Goal: Task Accomplishment & Management: Use online tool/utility

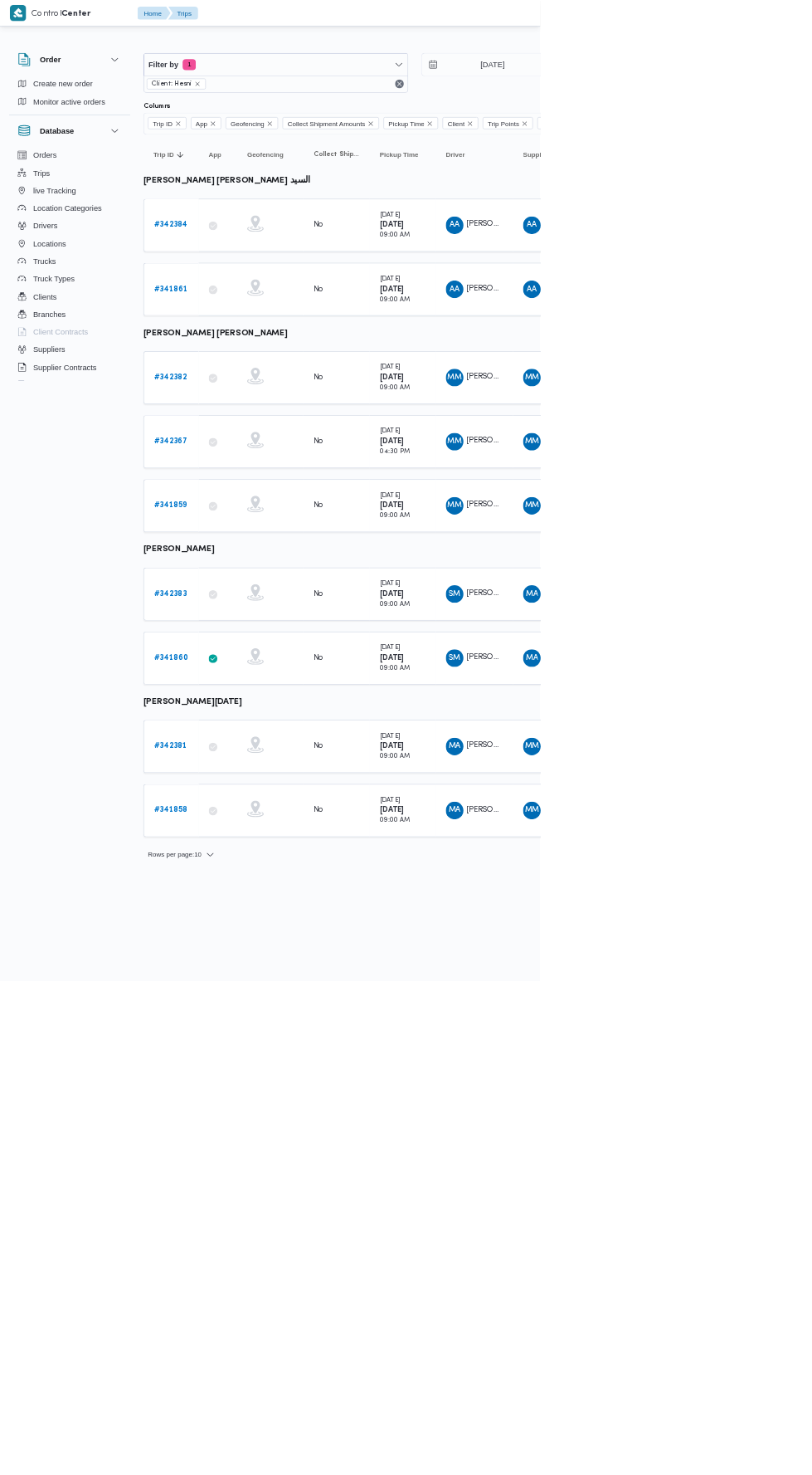
click at [264, 887] on b "# 342383" at bounding box center [256, 892] width 50 height 11
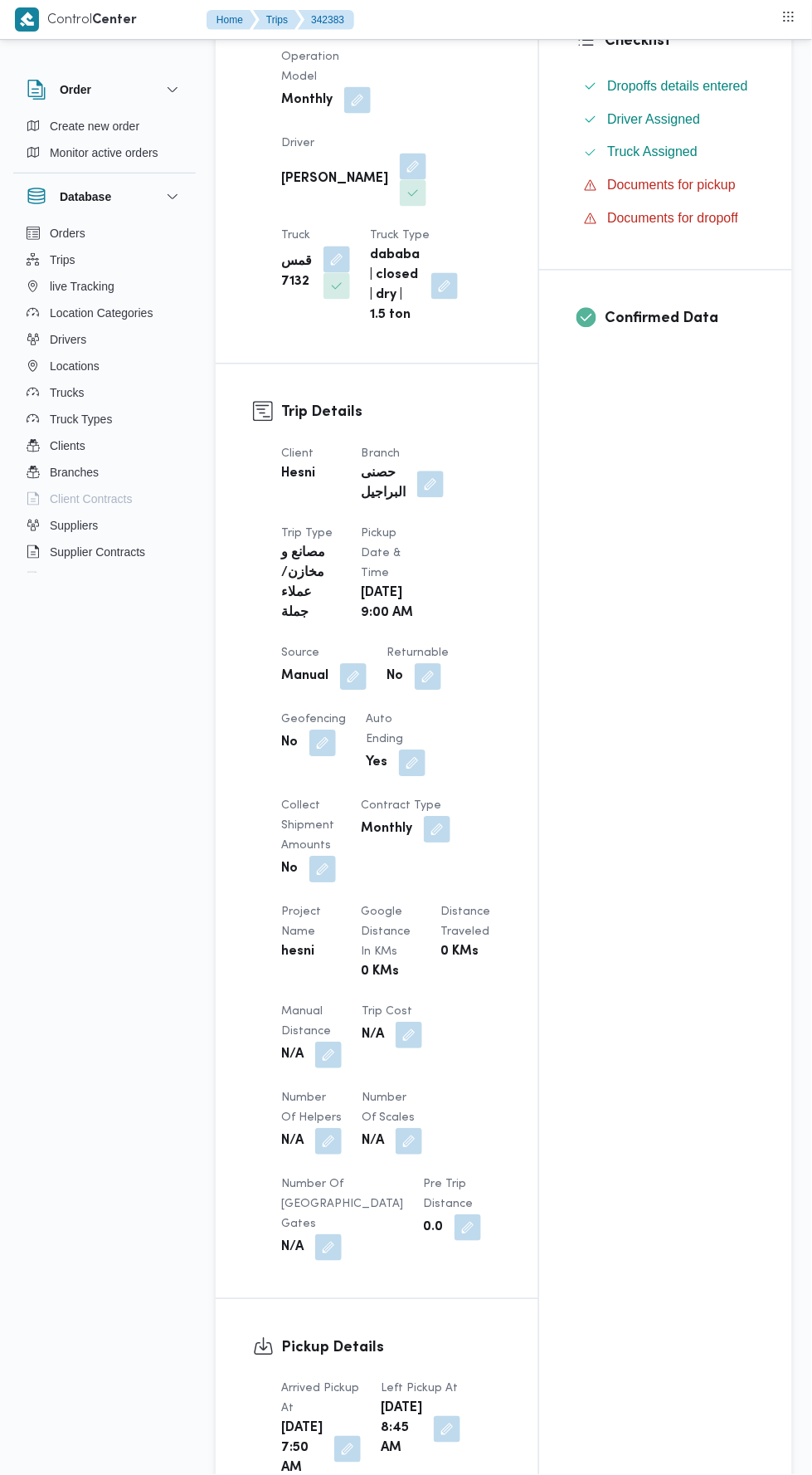
scroll to position [470, 0]
click at [337, 1043] on button "button" at bounding box center [328, 1054] width 27 height 27
click at [336, 1126] on div "You are in a dialog. To close this dialog, hit escape. Manual Distance Save" at bounding box center [324, 1099] width 288 height 76
click at [305, 1110] on input "Manual Distance" at bounding box center [276, 1108] width 165 height 33
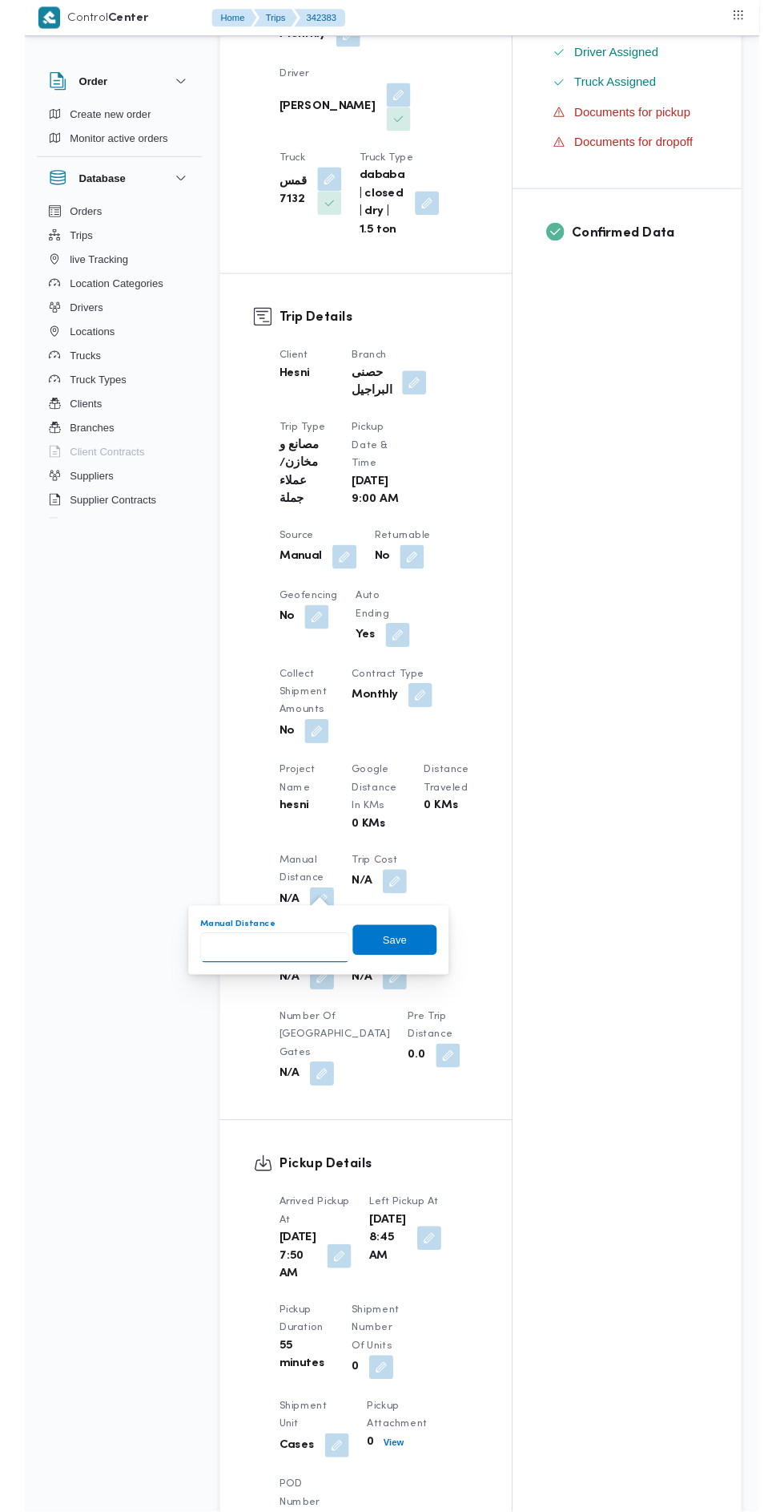
scroll to position [531, 0]
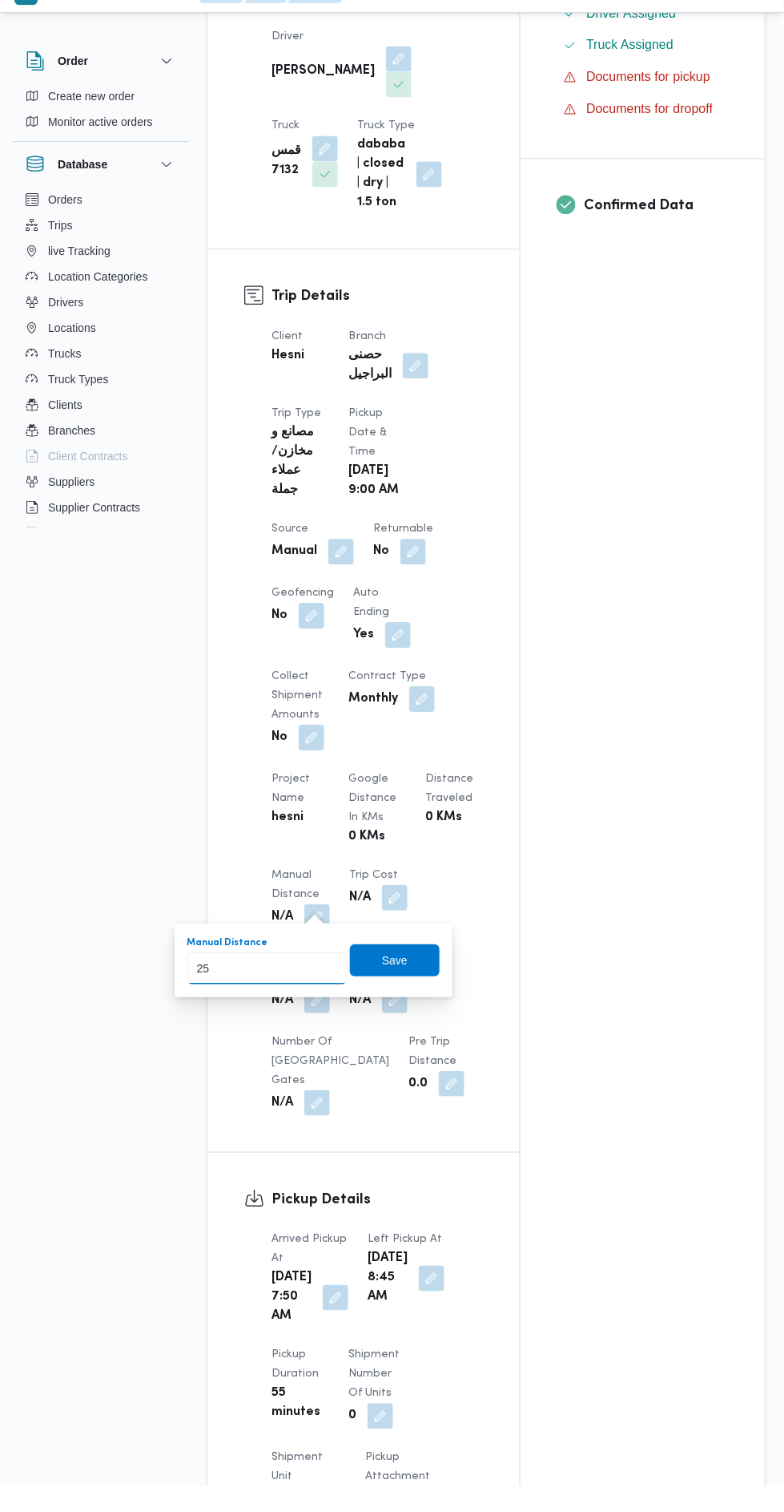
type input "255"
click at [421, 970] on span "Save" at bounding box center [395, 986] width 90 height 32
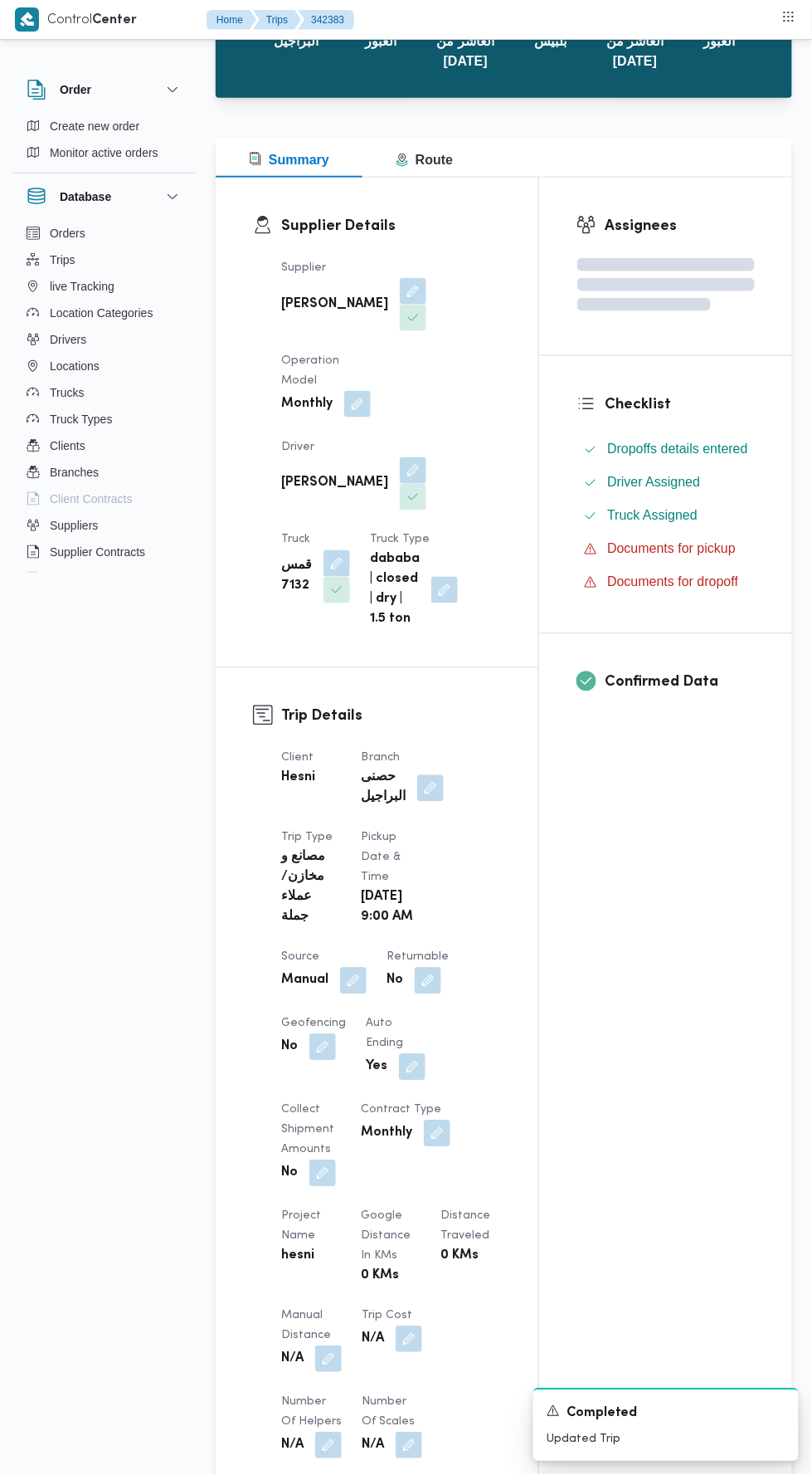
scroll to position [0, 0]
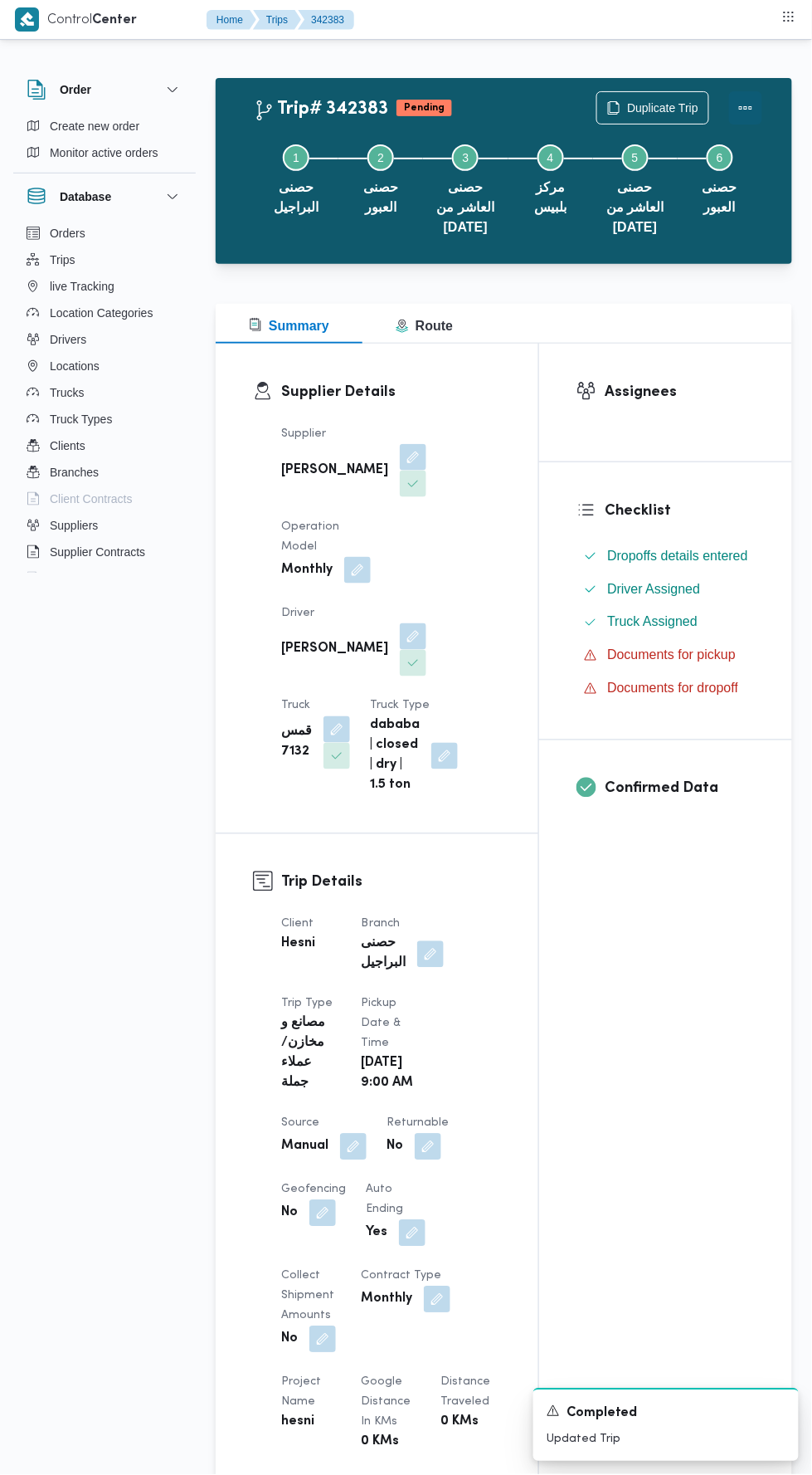
click at [756, 105] on button "Actions" at bounding box center [746, 108] width 33 height 33
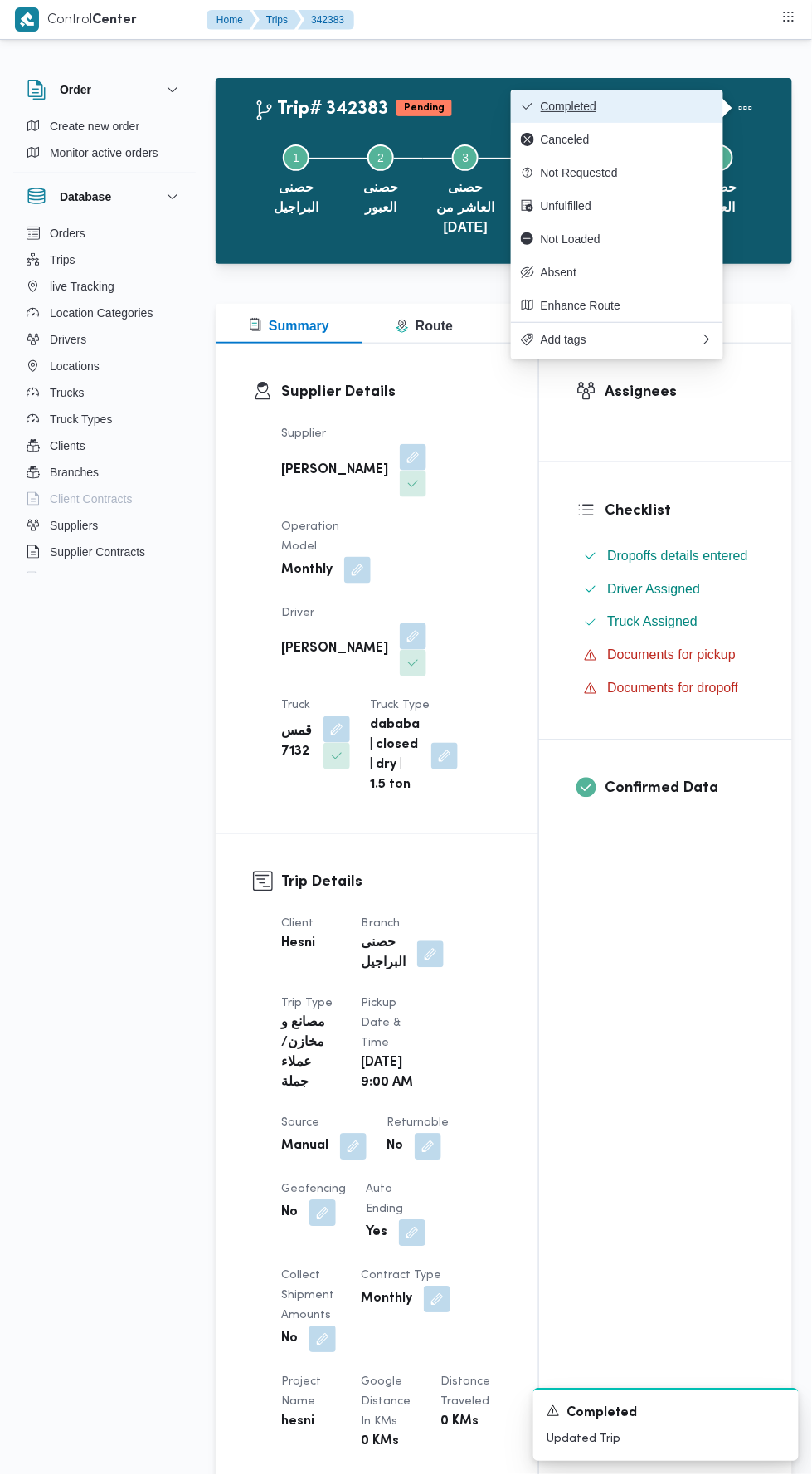
click at [683, 97] on button "Completed" at bounding box center [617, 106] width 213 height 33
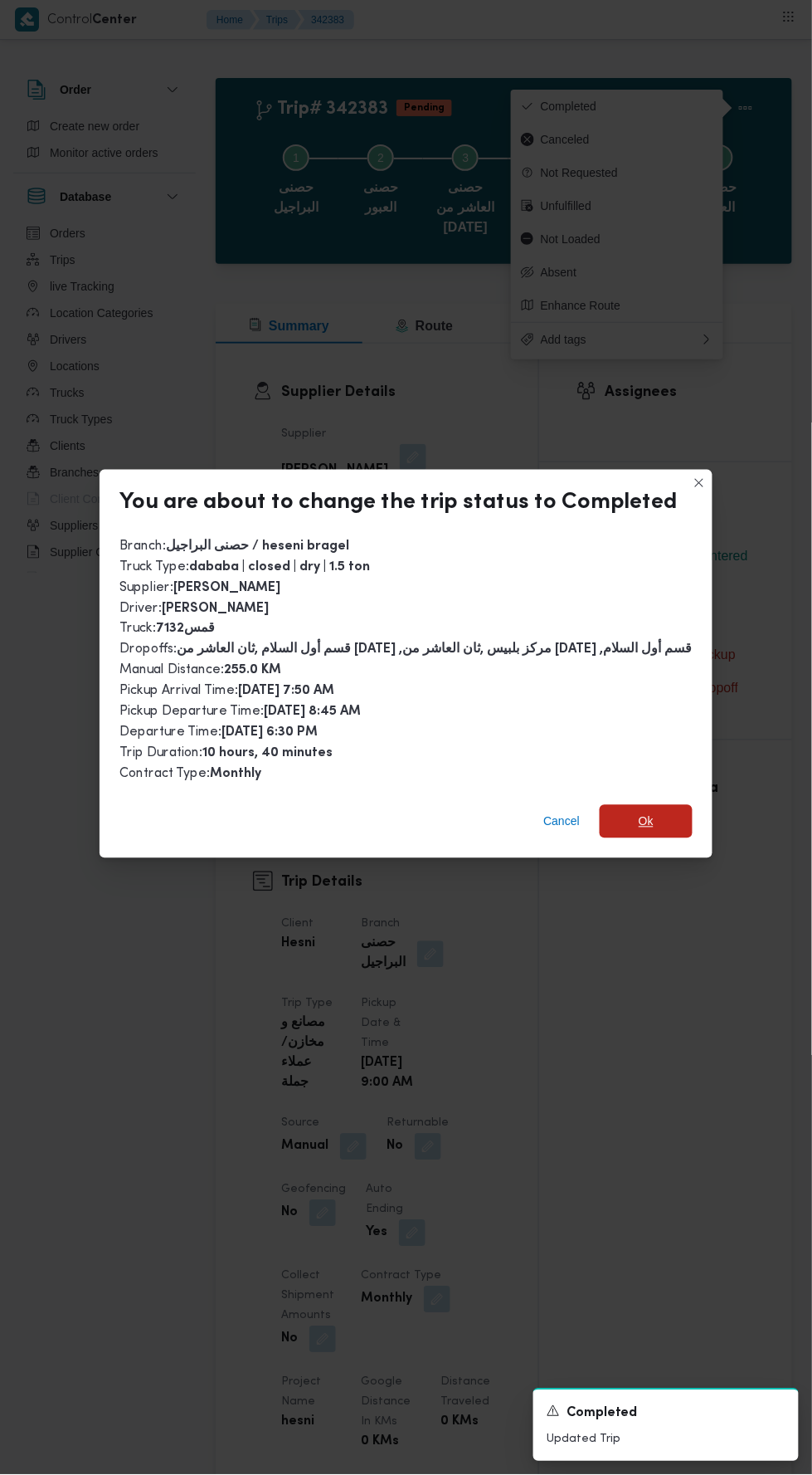
click at [644, 811] on span "Ok" at bounding box center [646, 821] width 15 height 20
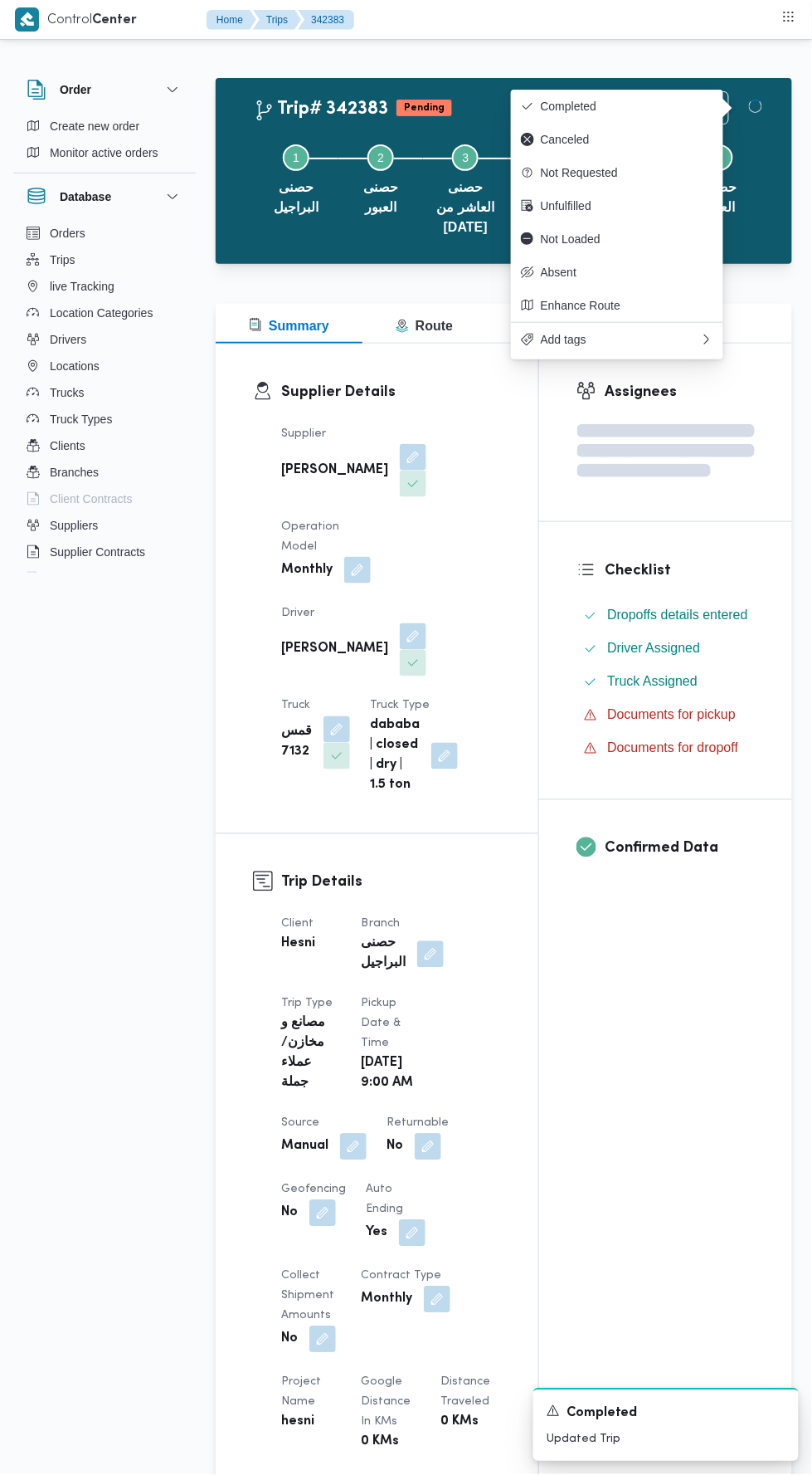
click at [664, 1024] on div "Assignees Checklist Dropoffs details entered Driver Assigned Truck Assigned Doc…" at bounding box center [666, 1304] width 253 height 1922
